Goal: Find specific page/section

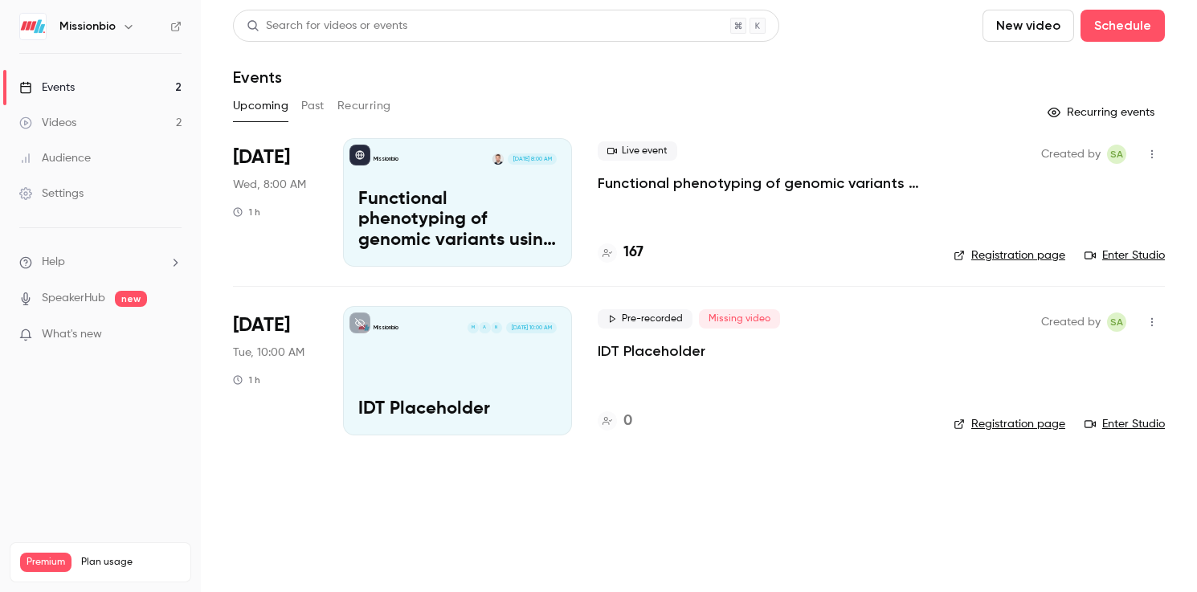
click at [628, 247] on h4 "167" at bounding box center [633, 253] width 20 height 22
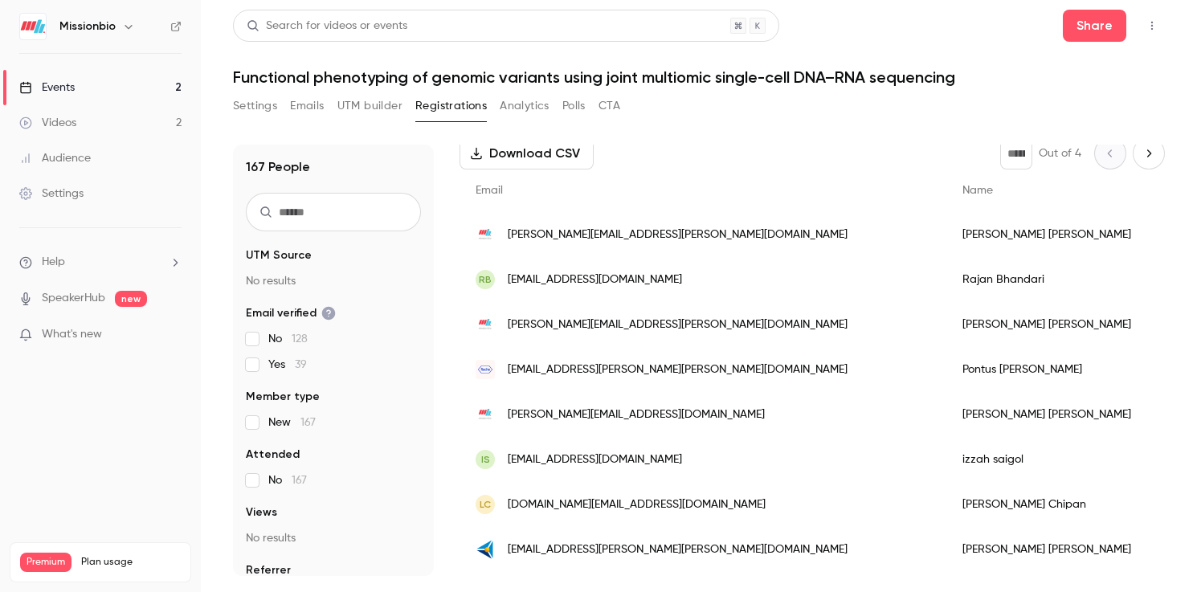
click at [670, 407] on div "[PERSON_NAME][EMAIL_ADDRESS][DOMAIN_NAME]" at bounding box center [702, 414] width 487 height 45
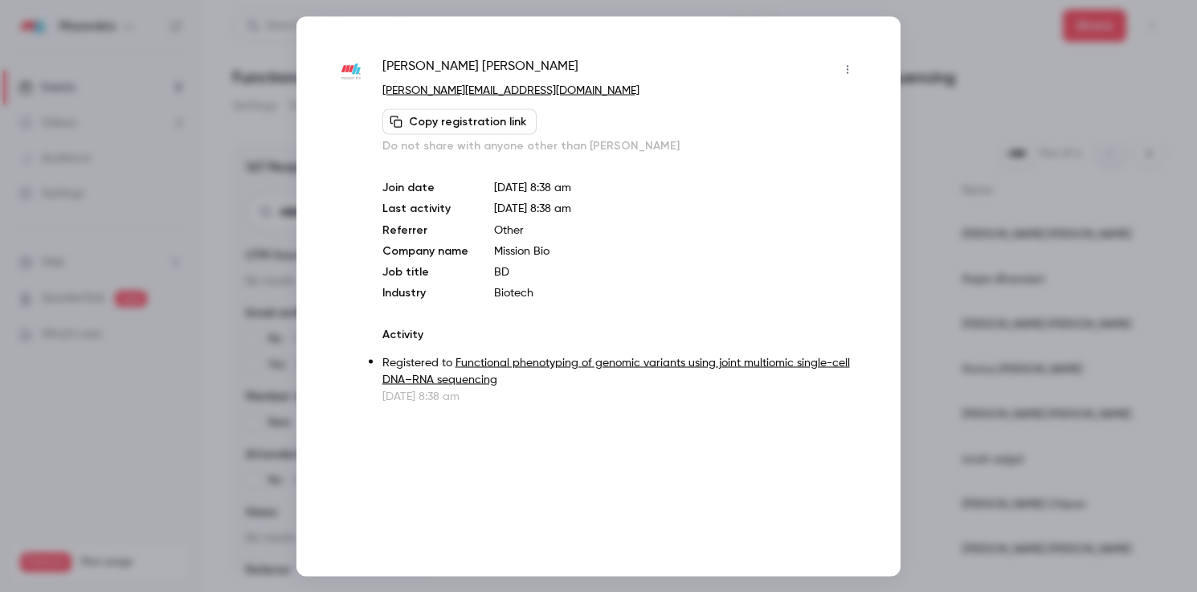
click at [1025, 72] on div at bounding box center [598, 296] width 1197 height 592
